Goal: Register for event/course

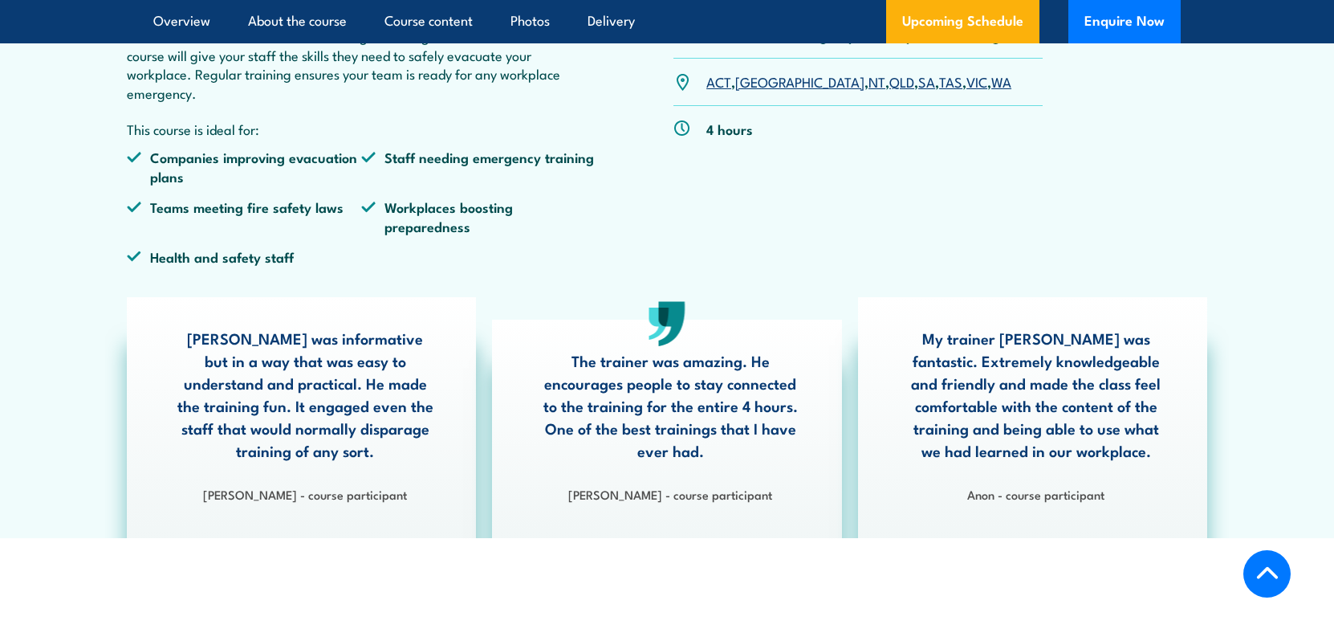
scroll to position [268, 0]
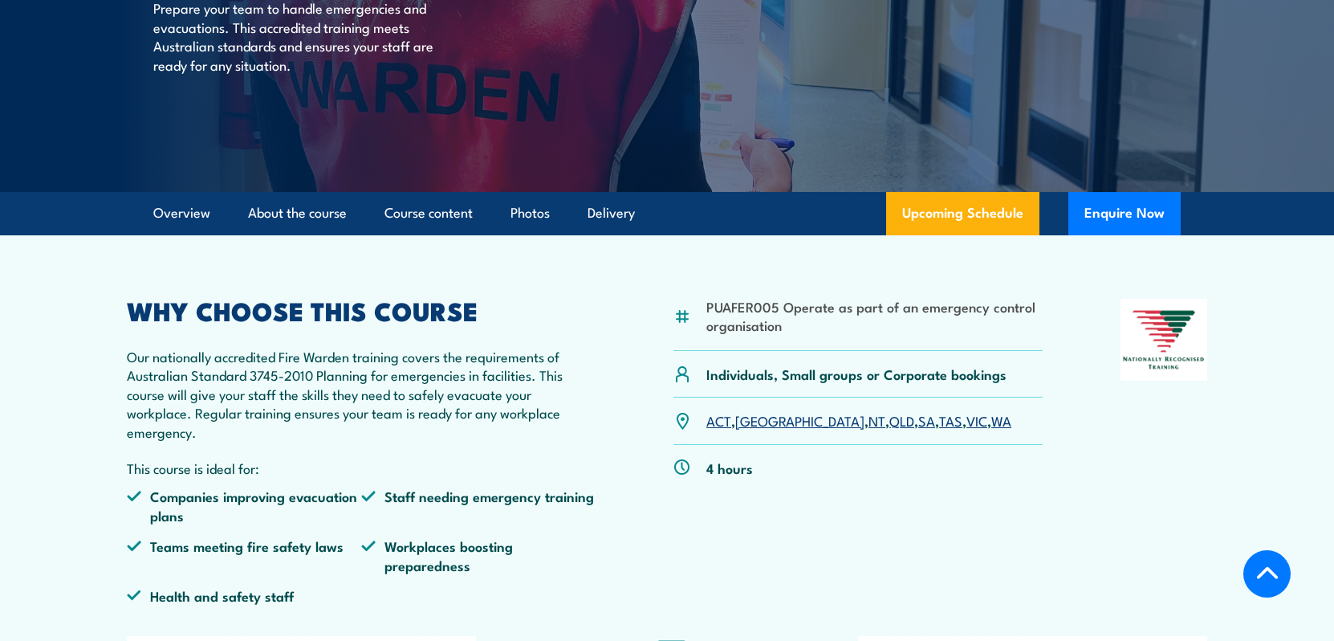
click at [919, 421] on link "SA" at bounding box center [927, 419] width 17 height 19
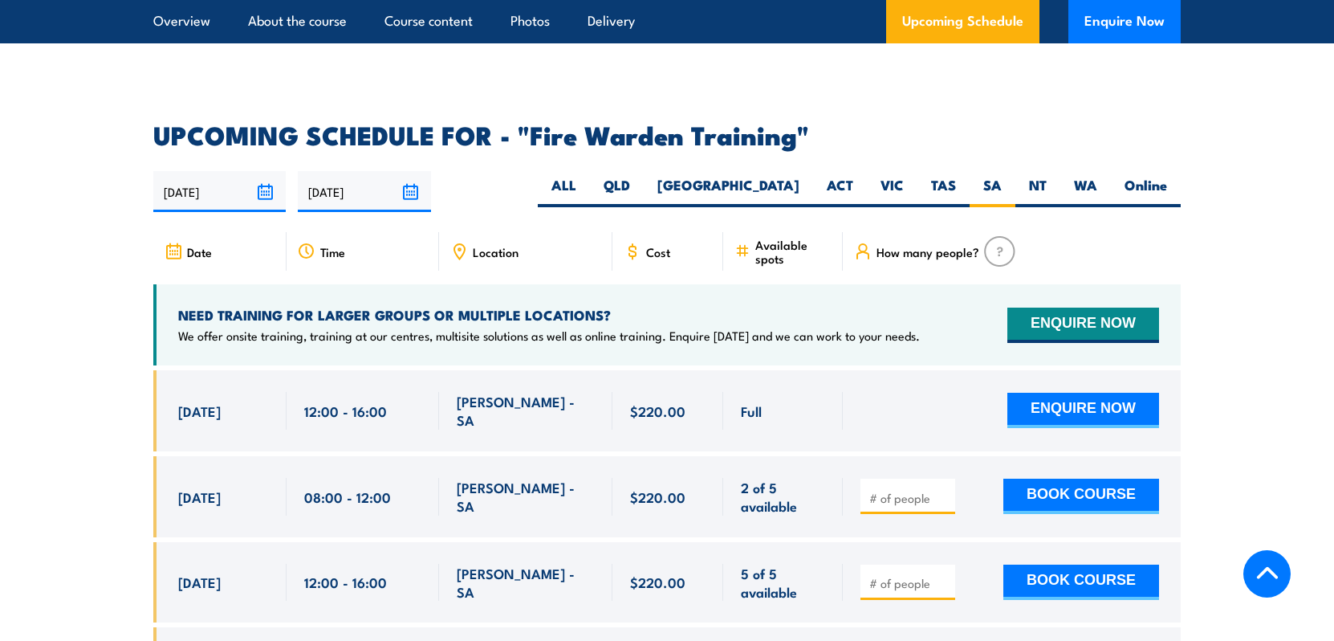
scroll to position [3131, 0]
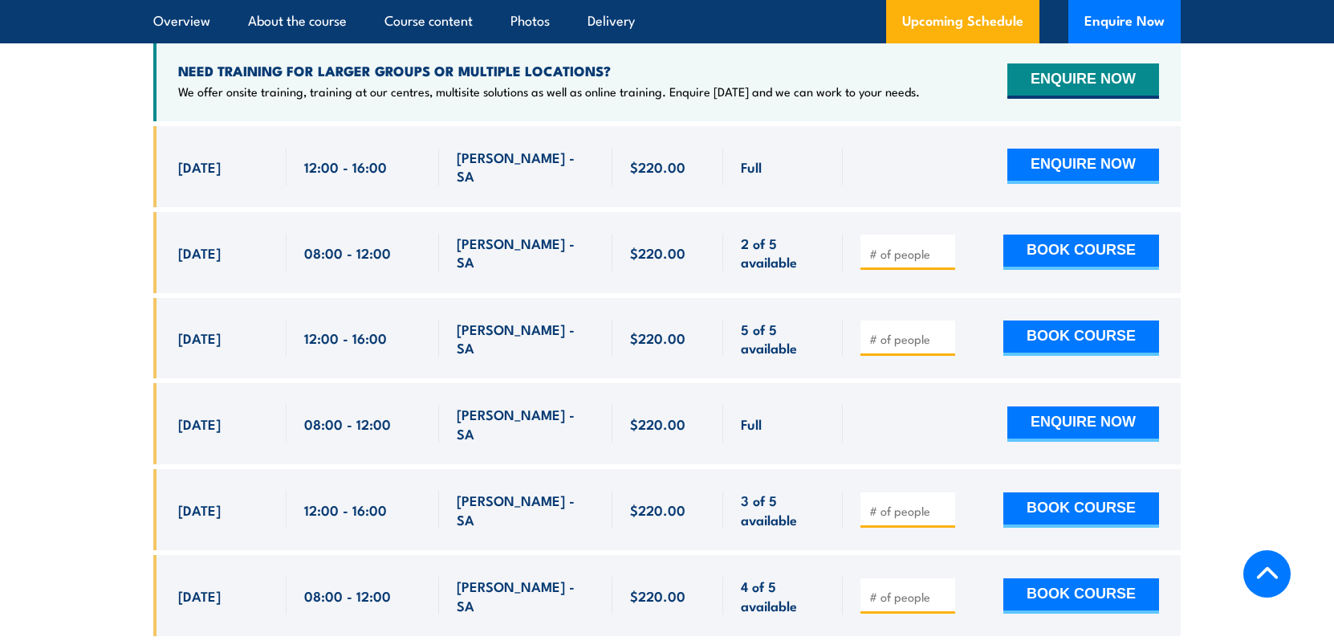
click at [341, 414] on span "08:00 - 12:00" at bounding box center [347, 423] width 87 height 18
drag, startPoint x: 401, startPoint y: 493, endPoint x: 176, endPoint y: 402, distance: 243.2
